Goal: Information Seeking & Learning: Find specific fact

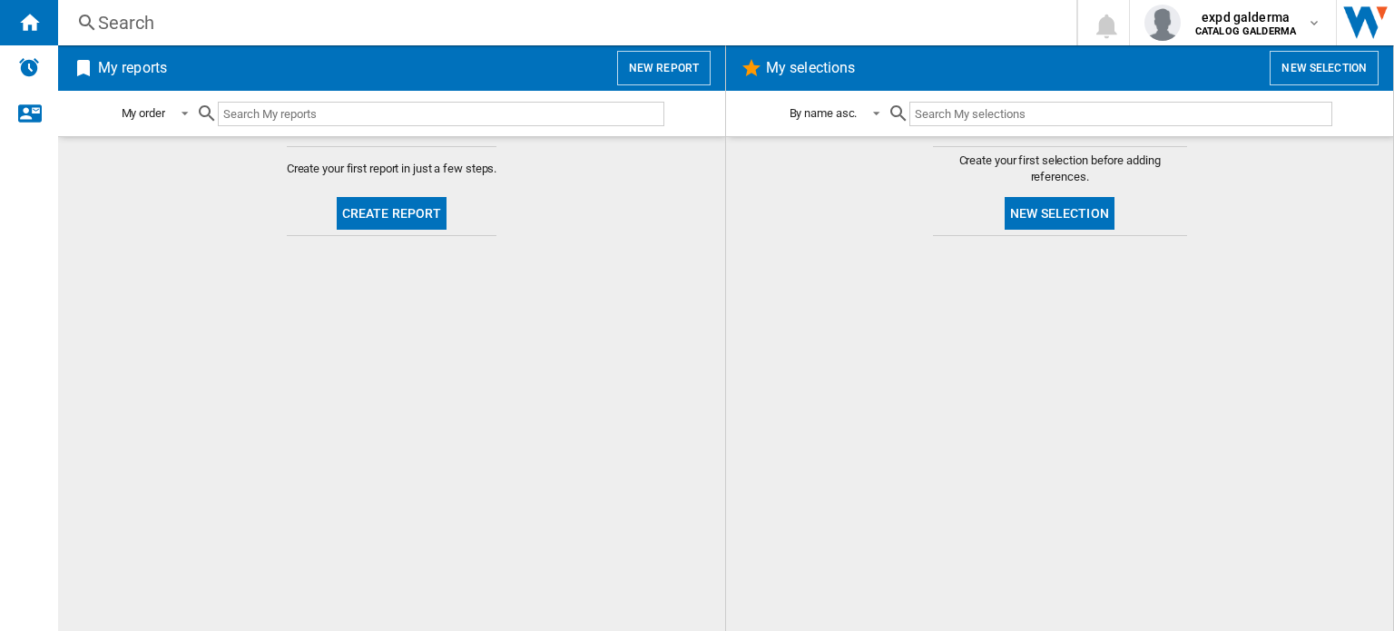
click at [335, 19] on div "Search" at bounding box center [563, 22] width 931 height 25
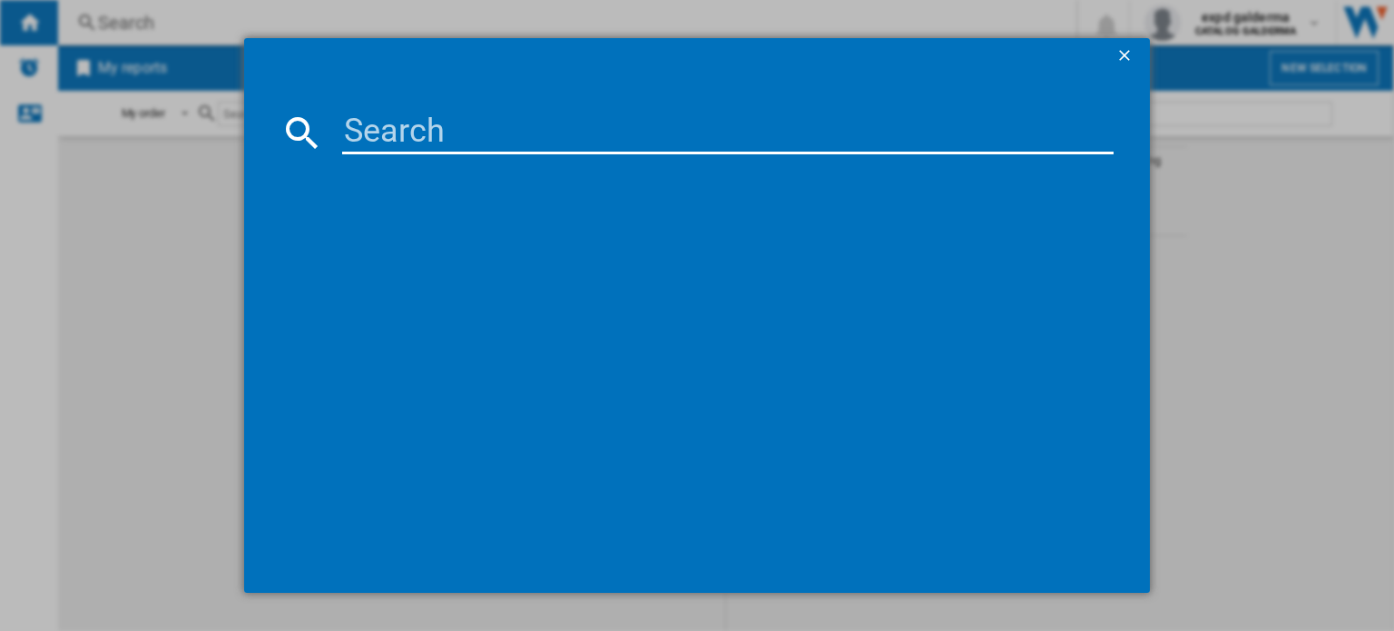
click at [520, 130] on input at bounding box center [727, 133] width 771 height 44
paste input "CETAPHIL BARRA ANTIBACTERIAL DERMOLIMPIADORA 127G"
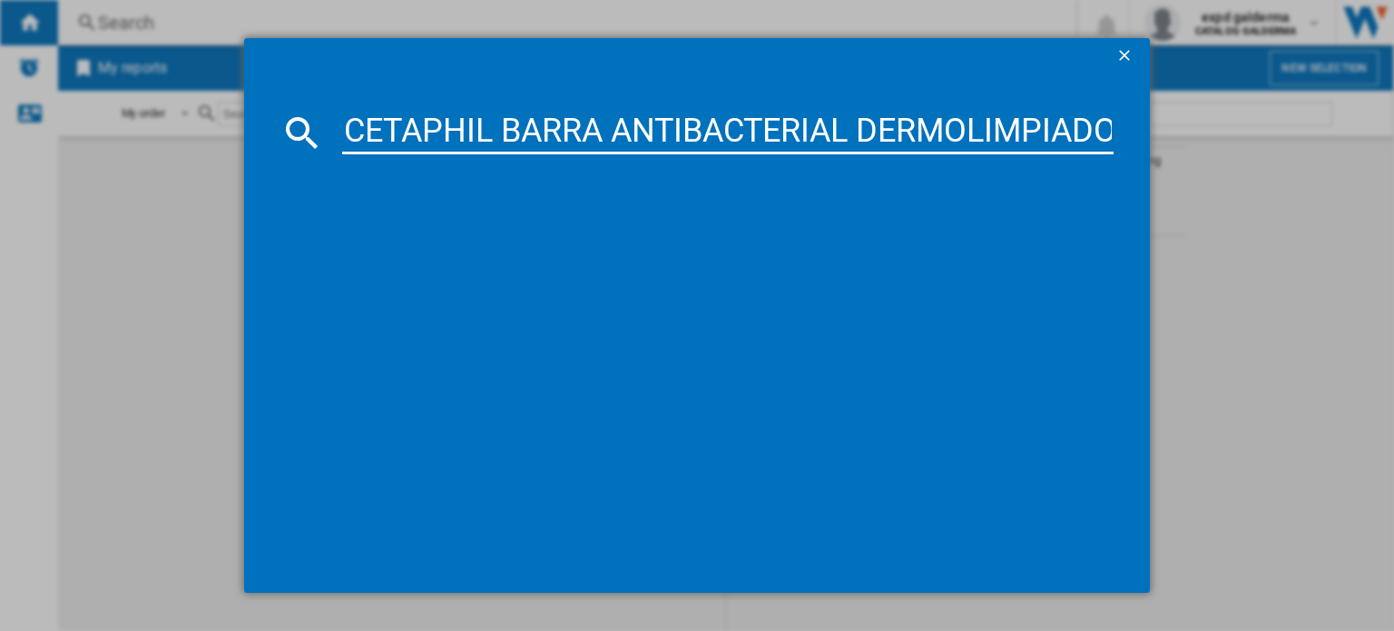
scroll to position [0, 138]
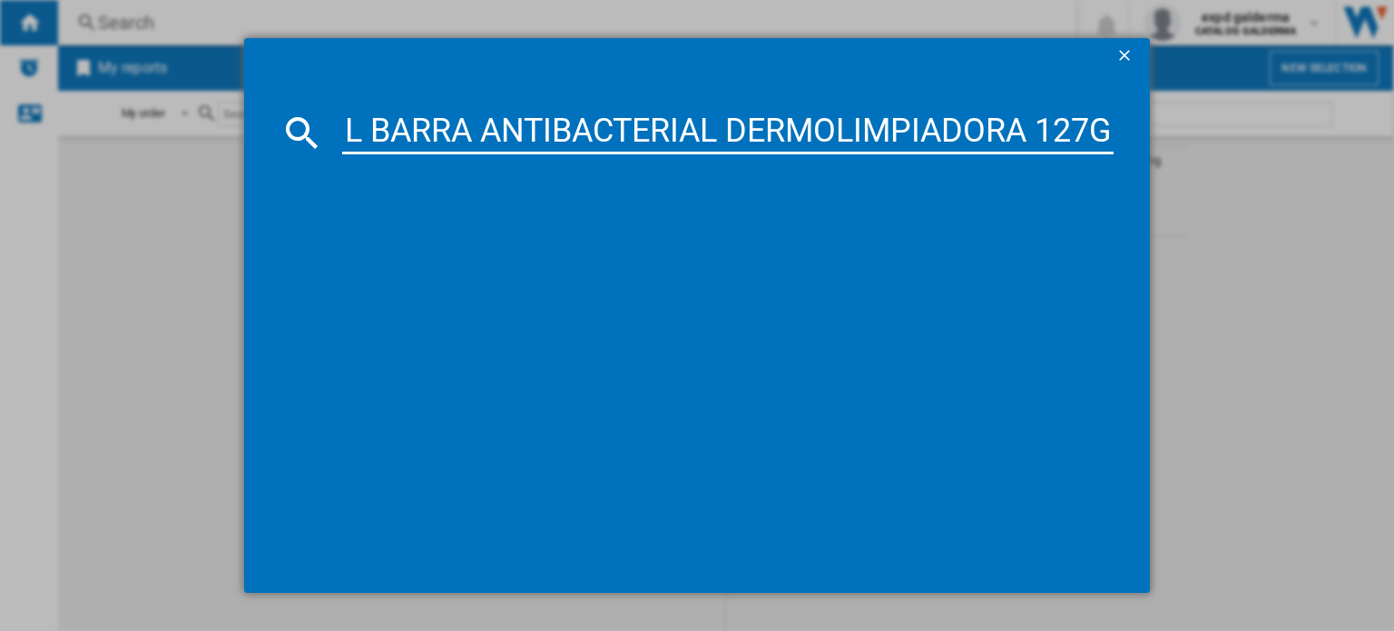
type input "CETAPHIL BARRA ANTIBACTERIAL DERMOLIMPIADORA 127G"
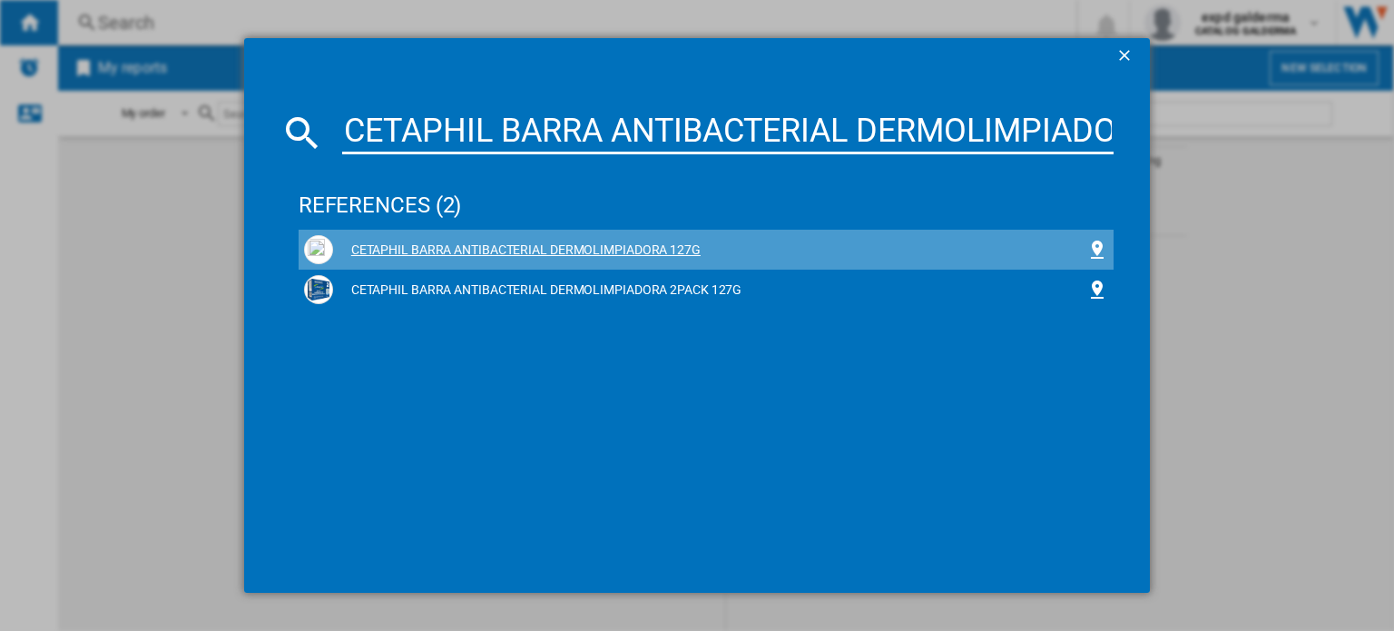
click at [663, 250] on div "CETAPHIL BARRA ANTIBACTERIAL DERMOLIMPIADORA 127G" at bounding box center [709, 250] width 753 height 18
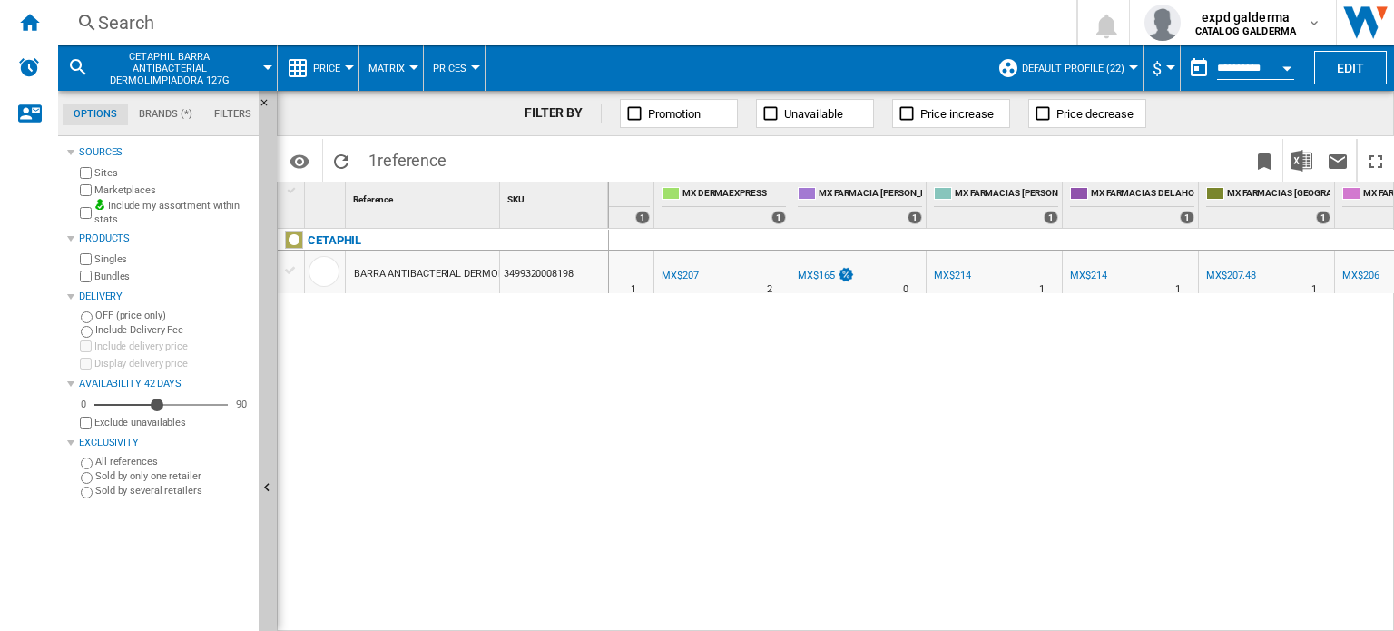
scroll to position [0, 1207]
